Goal: Transaction & Acquisition: Book appointment/travel/reservation

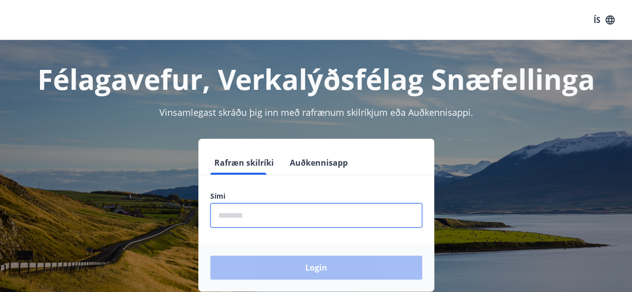
click at [292, 205] on input "phone" at bounding box center [316, 215] width 212 height 24
type input "********"
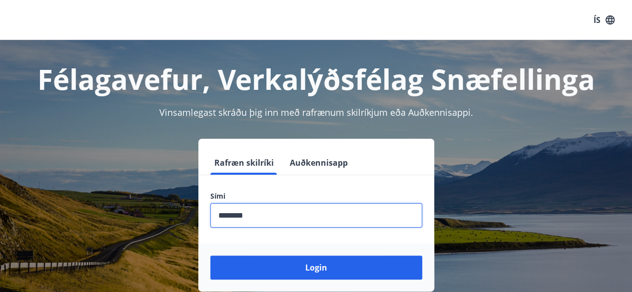
click at [210, 256] on button "Login" at bounding box center [316, 268] width 212 height 24
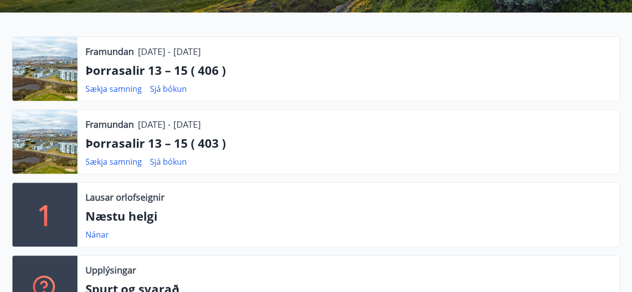
scroll to position [200, 0]
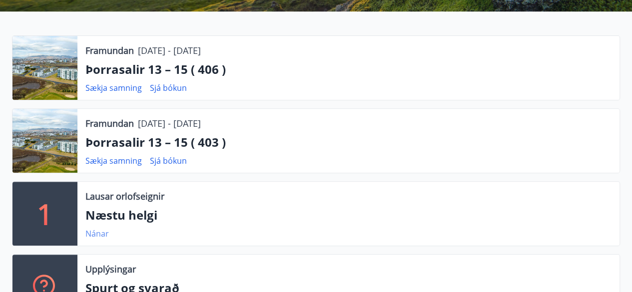
click at [94, 235] on link "Nánar" at bounding box center [96, 233] width 23 height 11
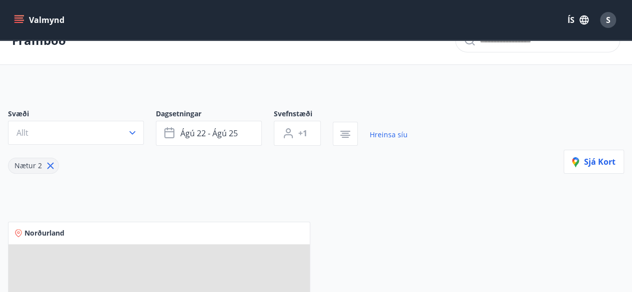
scroll to position [23, 0]
click at [386, 137] on link "Hreinsa síu" at bounding box center [388, 135] width 38 height 22
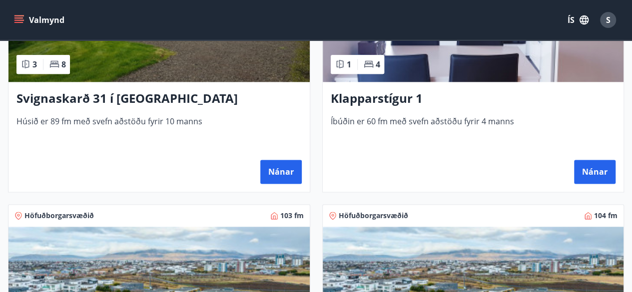
scroll to position [562, 0]
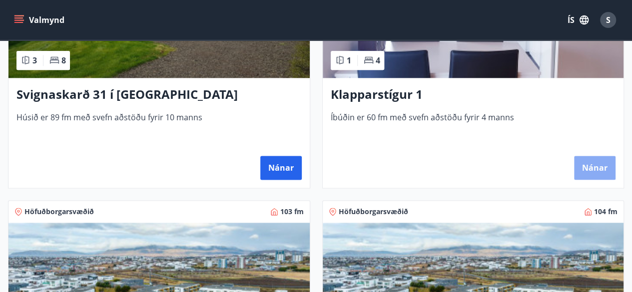
click at [586, 163] on button "Nánar" at bounding box center [594, 168] width 41 height 24
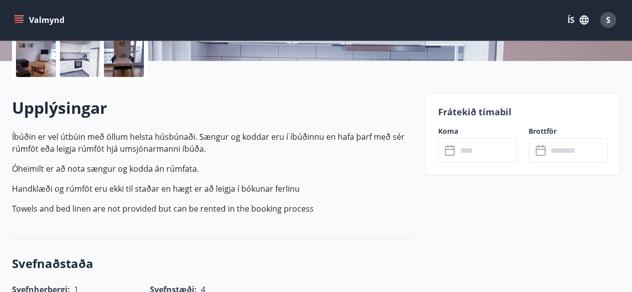
scroll to position [240, 0]
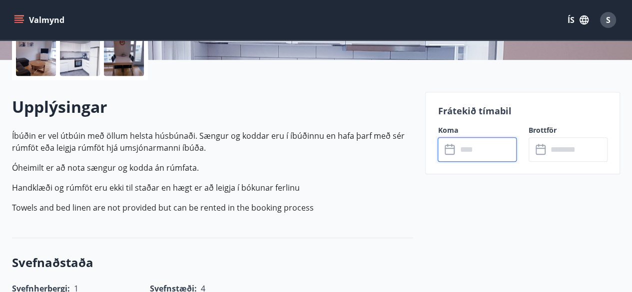
click at [482, 149] on input "text" at bounding box center [486, 149] width 60 height 24
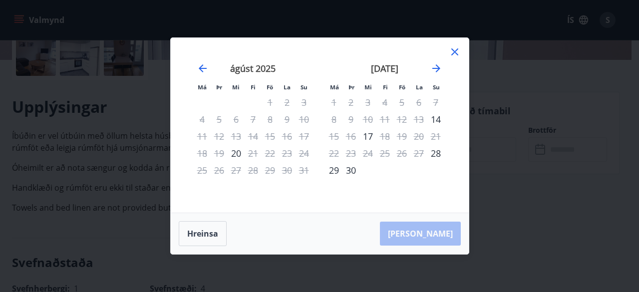
click at [454, 50] on icon at bounding box center [455, 52] width 12 height 12
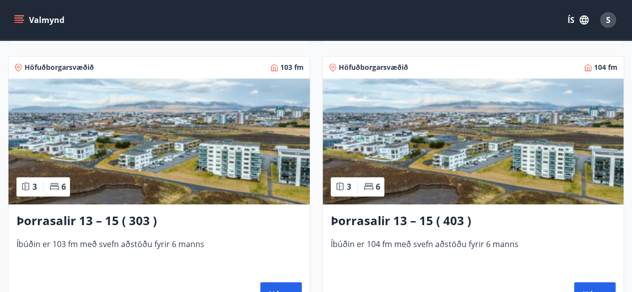
scroll to position [759, 0]
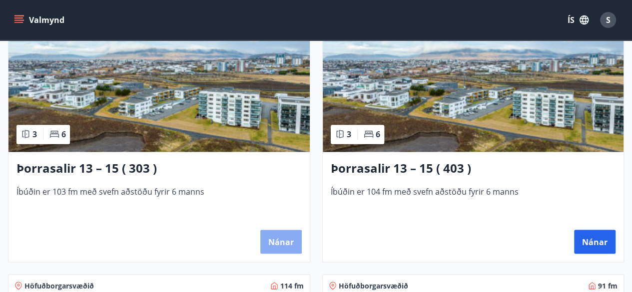
click at [280, 235] on button "Nánar" at bounding box center [280, 242] width 41 height 24
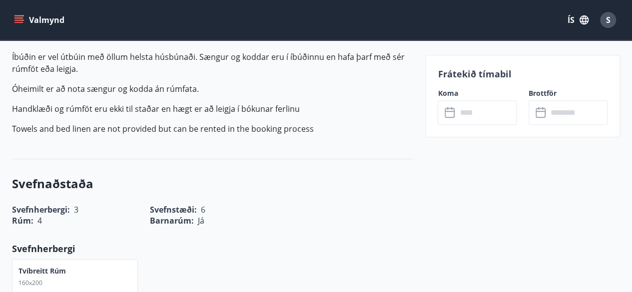
scroll to position [320, 0]
click at [485, 111] on input "text" at bounding box center [486, 112] width 60 height 24
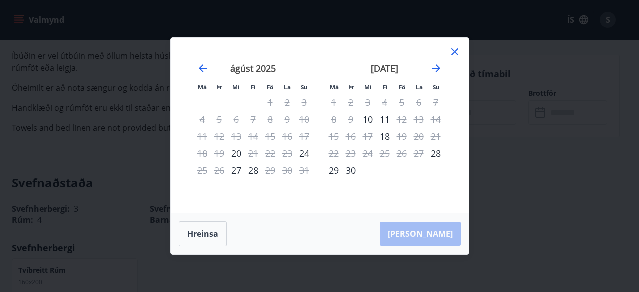
click at [455, 50] on icon at bounding box center [455, 52] width 12 height 12
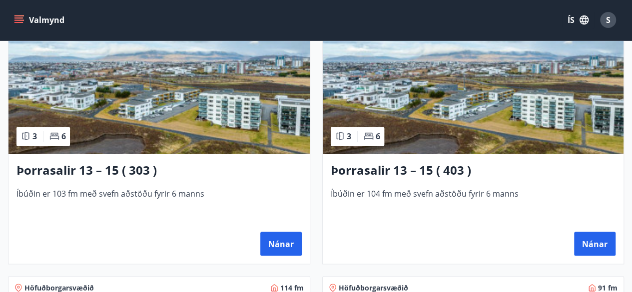
scroll to position [759, 0]
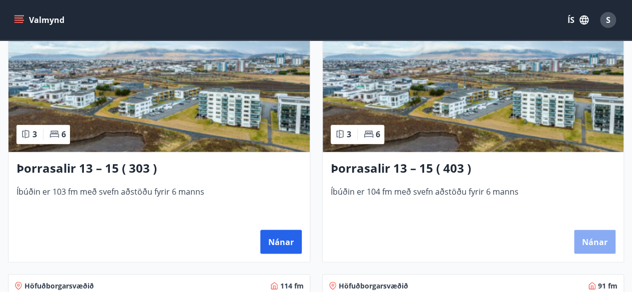
click at [601, 233] on button "Nánar" at bounding box center [594, 242] width 41 height 24
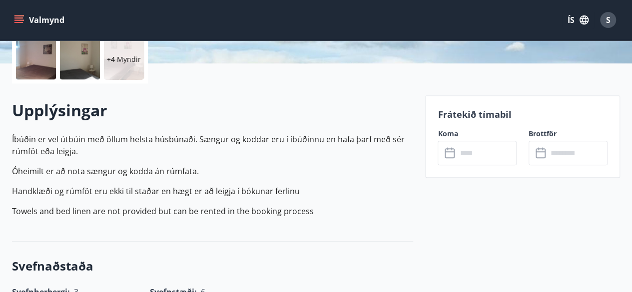
scroll to position [340, 0]
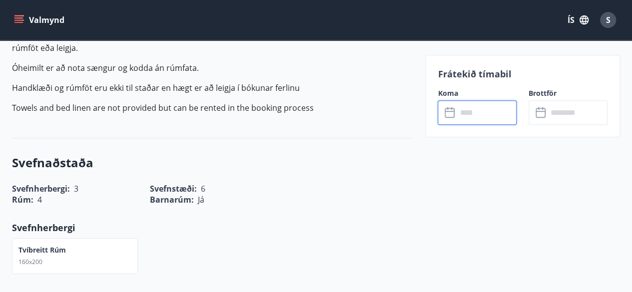
click at [487, 111] on input "text" at bounding box center [486, 112] width 60 height 24
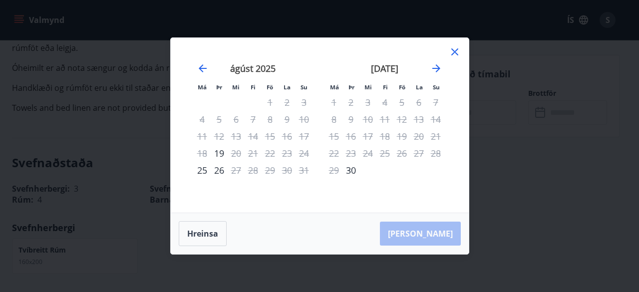
click at [454, 51] on icon at bounding box center [454, 51] width 7 height 7
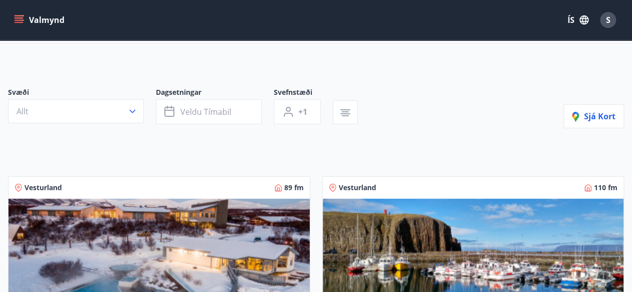
scroll to position [43, 0]
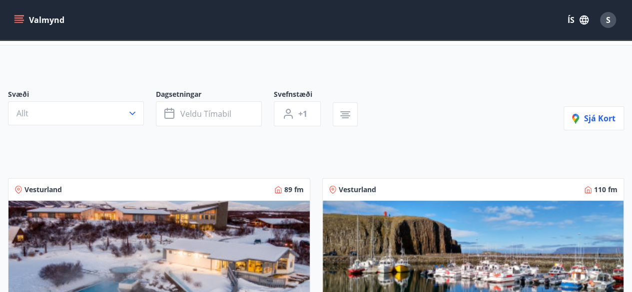
click at [20, 20] on icon "menu" at bounding box center [19, 19] width 11 height 1
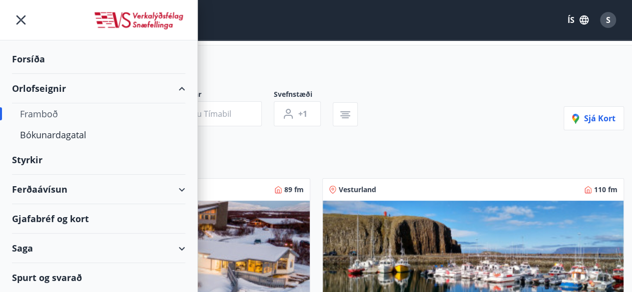
click at [58, 112] on div "Framboð" at bounding box center [98, 113] width 157 height 21
click at [67, 86] on div "Orlofseignir" at bounding box center [98, 88] width 173 height 29
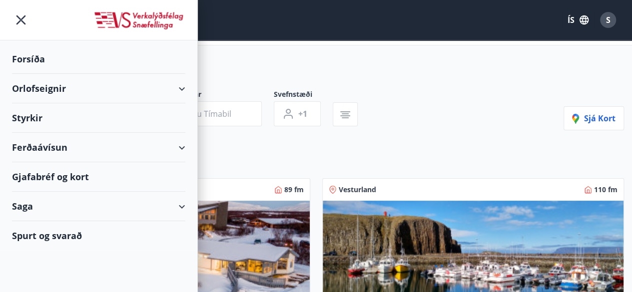
click at [46, 91] on div "Orlofseignir" at bounding box center [98, 88] width 173 height 29
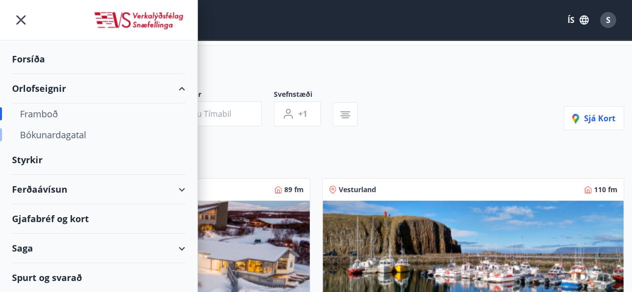
click at [54, 132] on div "Bókunardagatal" at bounding box center [98, 134] width 157 height 21
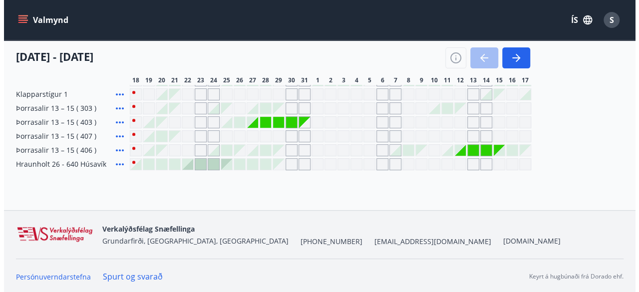
scroll to position [164, 0]
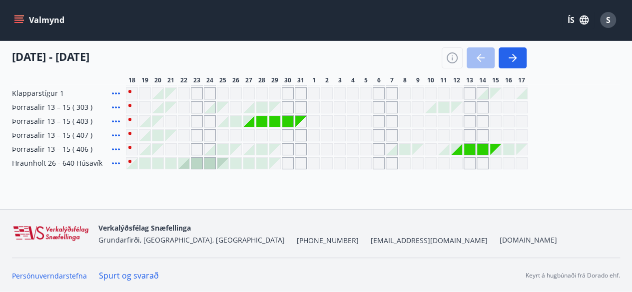
click at [116, 147] on icon at bounding box center [116, 149] width 12 height 12
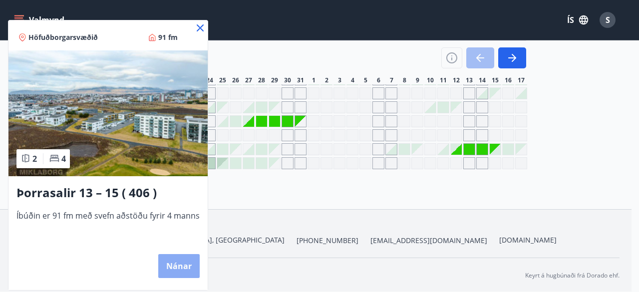
click at [182, 268] on button "Nánar" at bounding box center [178, 266] width 41 height 24
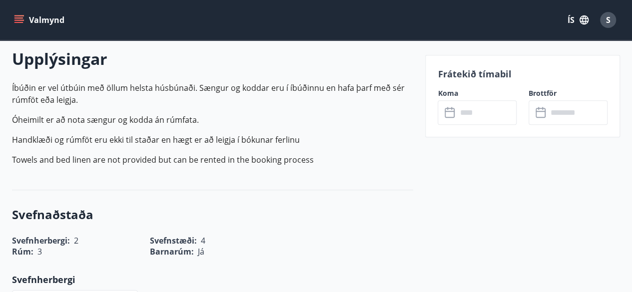
scroll to position [300, 0]
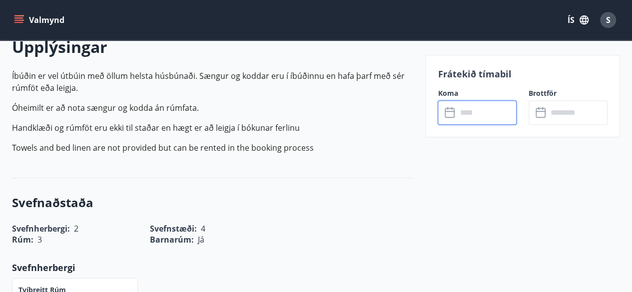
click at [482, 111] on input "text" at bounding box center [486, 112] width 60 height 24
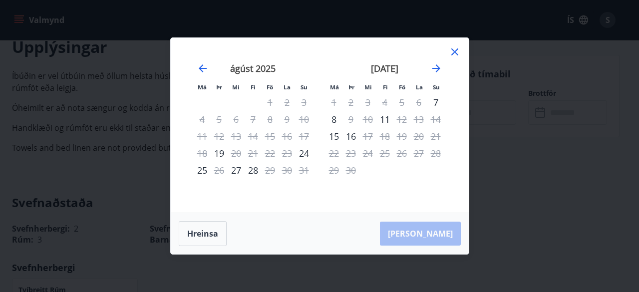
click at [452, 49] on icon at bounding box center [454, 51] width 7 height 7
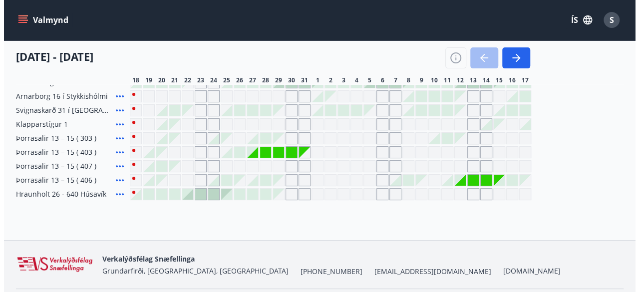
scroll to position [164, 0]
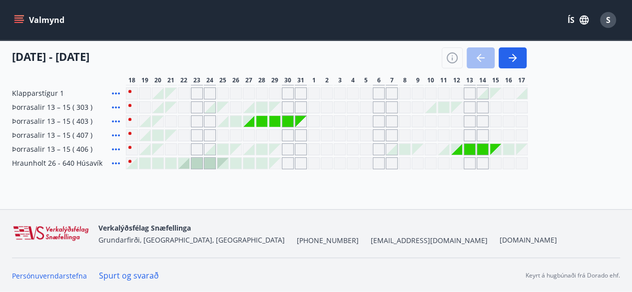
click at [120, 132] on icon at bounding box center [116, 135] width 12 height 12
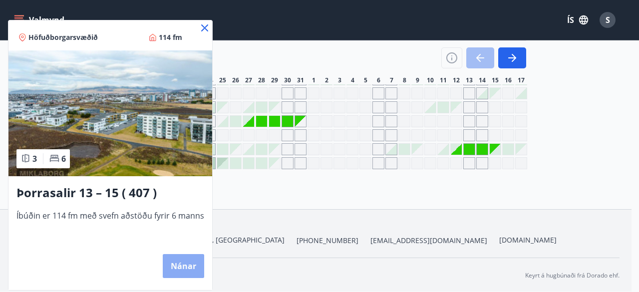
click at [183, 262] on button "Nánar" at bounding box center [183, 266] width 41 height 24
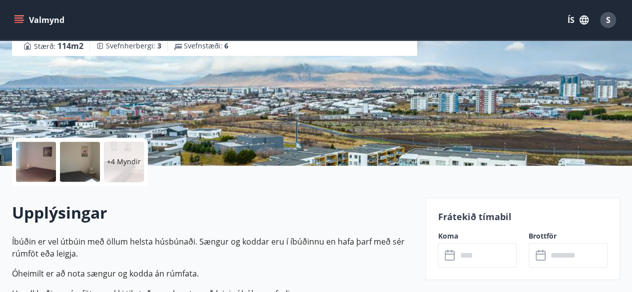
scroll to position [260, 0]
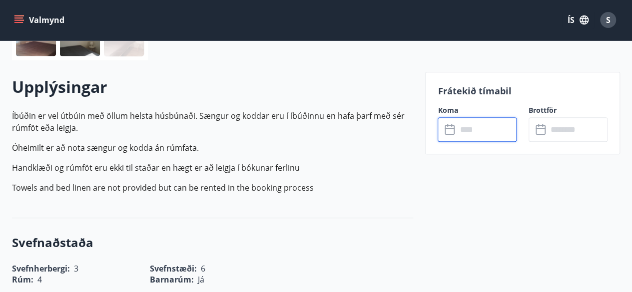
click at [480, 131] on input "text" at bounding box center [486, 129] width 60 height 24
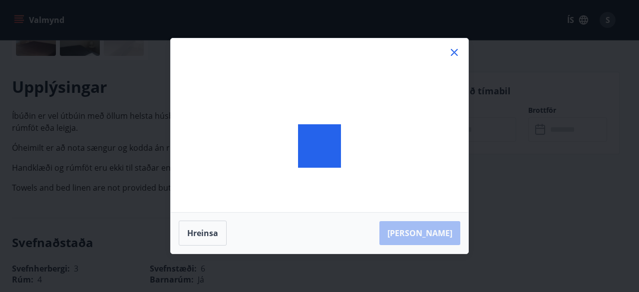
click at [480, 131] on div "[PERSON_NAME]" at bounding box center [319, 146] width 639 height 292
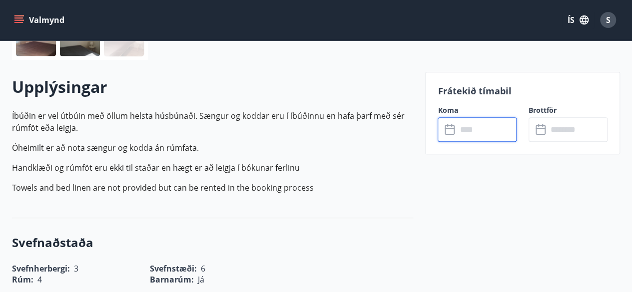
click at [480, 131] on input "text" at bounding box center [486, 129] width 60 height 24
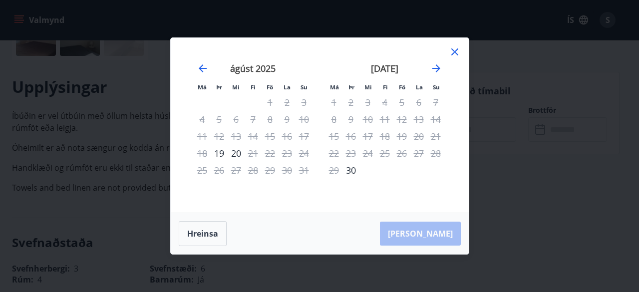
click at [455, 51] on icon at bounding box center [454, 51] width 7 height 7
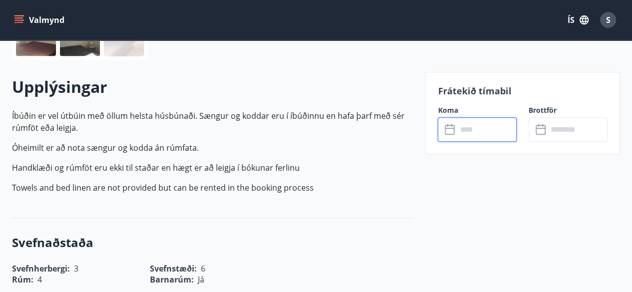
click at [28, 18] on button "Valmynd" at bounding box center [40, 20] width 56 height 18
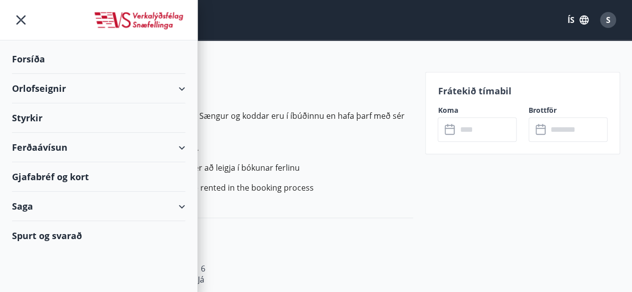
click at [182, 88] on div "Orlofseignir" at bounding box center [98, 88] width 173 height 29
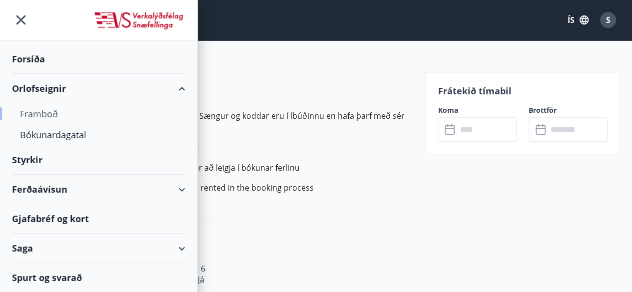
click at [54, 115] on div "Framboð" at bounding box center [98, 113] width 157 height 21
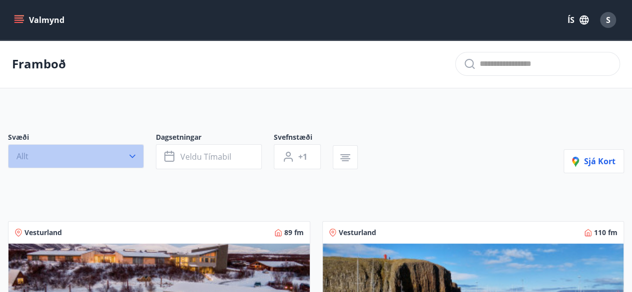
click at [132, 152] on icon "button" at bounding box center [132, 156] width 10 height 10
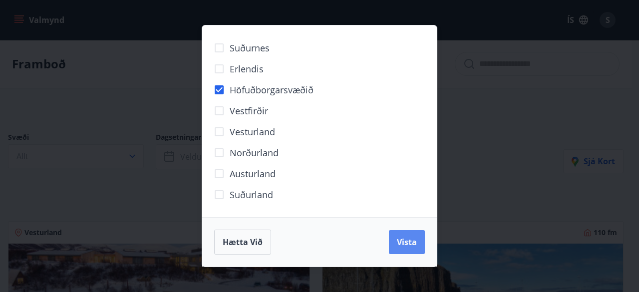
click at [405, 240] on span "Vista" at bounding box center [407, 242] width 20 height 11
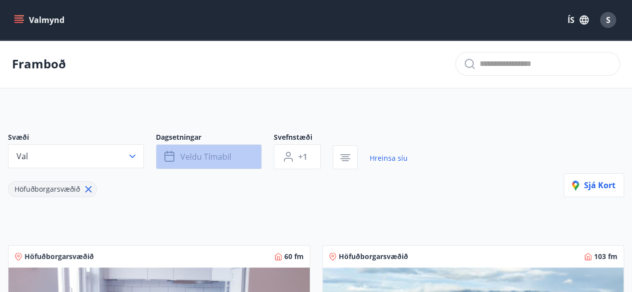
click at [197, 156] on span "Veldu tímabil" at bounding box center [205, 156] width 51 height 11
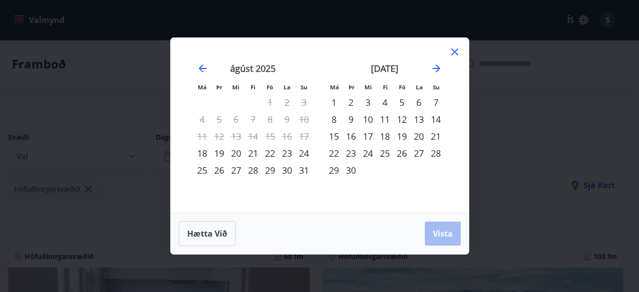
click at [270, 148] on div "22" at bounding box center [270, 153] width 17 height 17
click at [302, 150] on div "24" at bounding box center [304, 153] width 17 height 17
click at [443, 238] on span "Vista" at bounding box center [443, 233] width 20 height 11
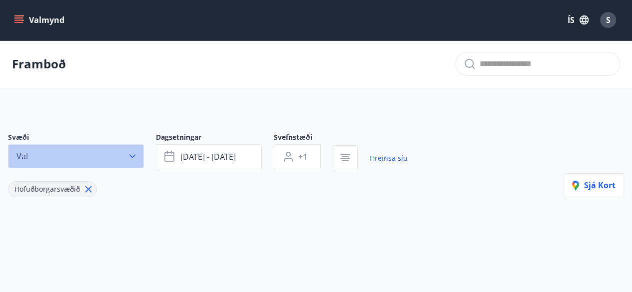
click at [134, 156] on icon "button" at bounding box center [132, 156] width 10 height 10
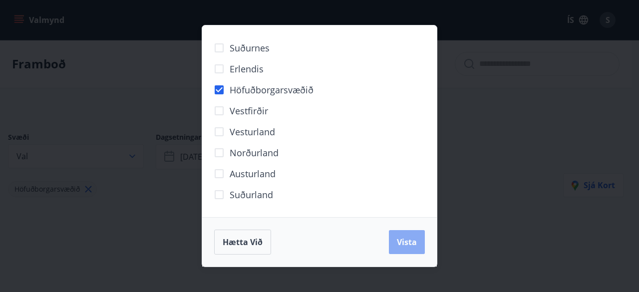
click at [409, 240] on span "Vista" at bounding box center [407, 242] width 20 height 11
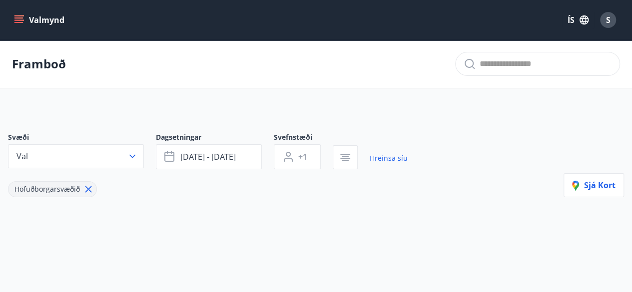
click at [53, 19] on button "Valmynd" at bounding box center [40, 20] width 56 height 18
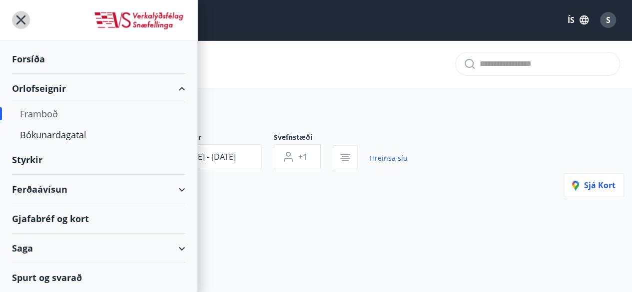
click at [21, 19] on icon "menu" at bounding box center [21, 20] width 2 height 2
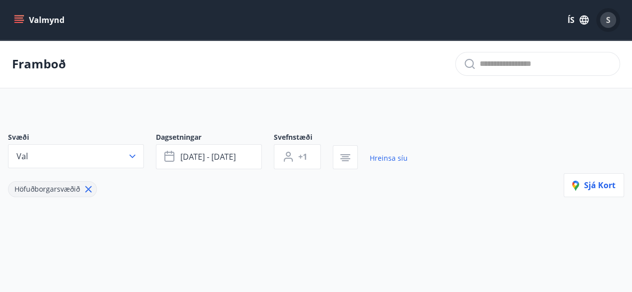
click at [609, 24] on span "S" at bounding box center [608, 19] width 4 height 11
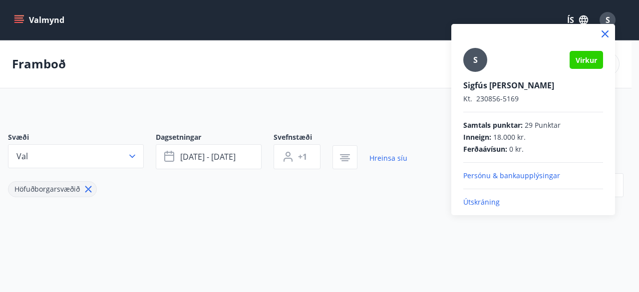
click at [484, 205] on p "Útskráning" at bounding box center [533, 202] width 140 height 10
